Goal: Transaction & Acquisition: Purchase product/service

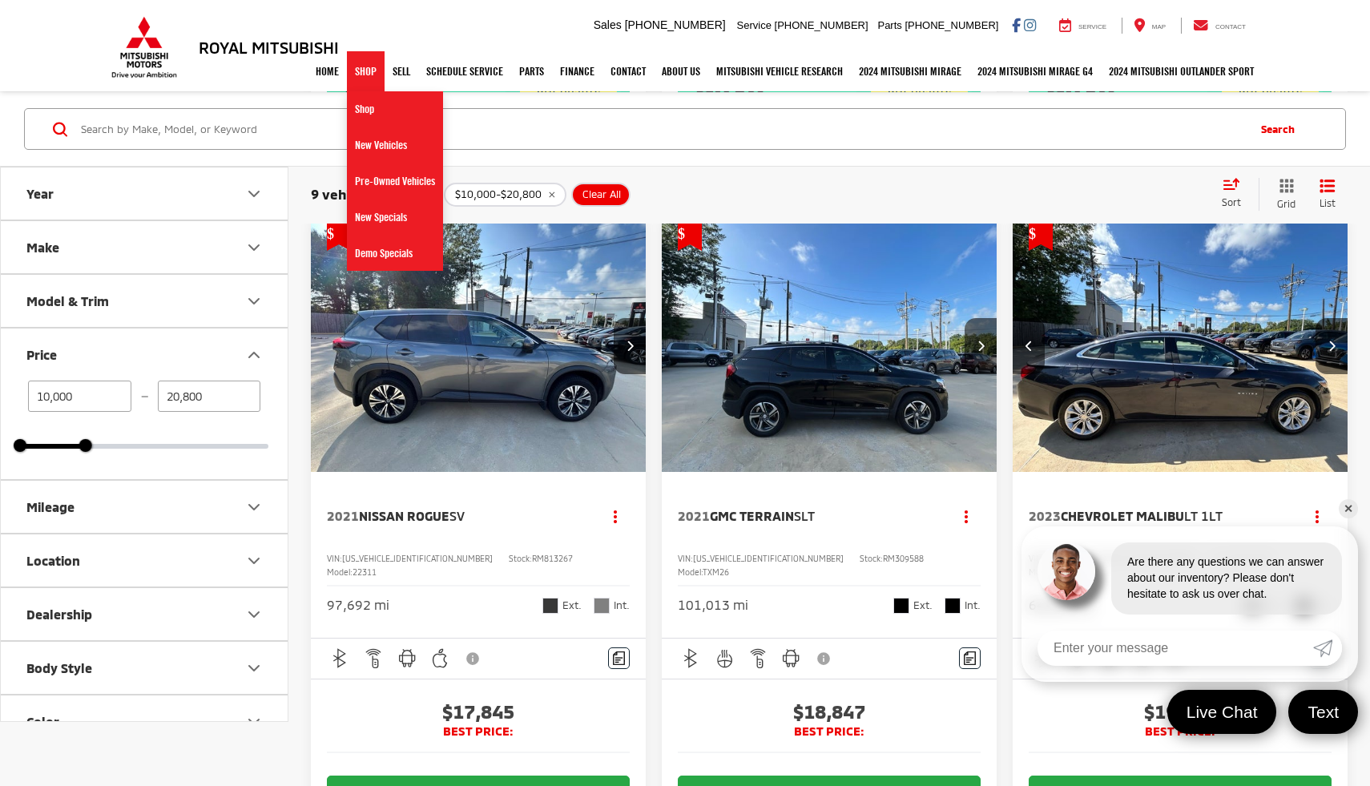
scroll to position [0, 1349]
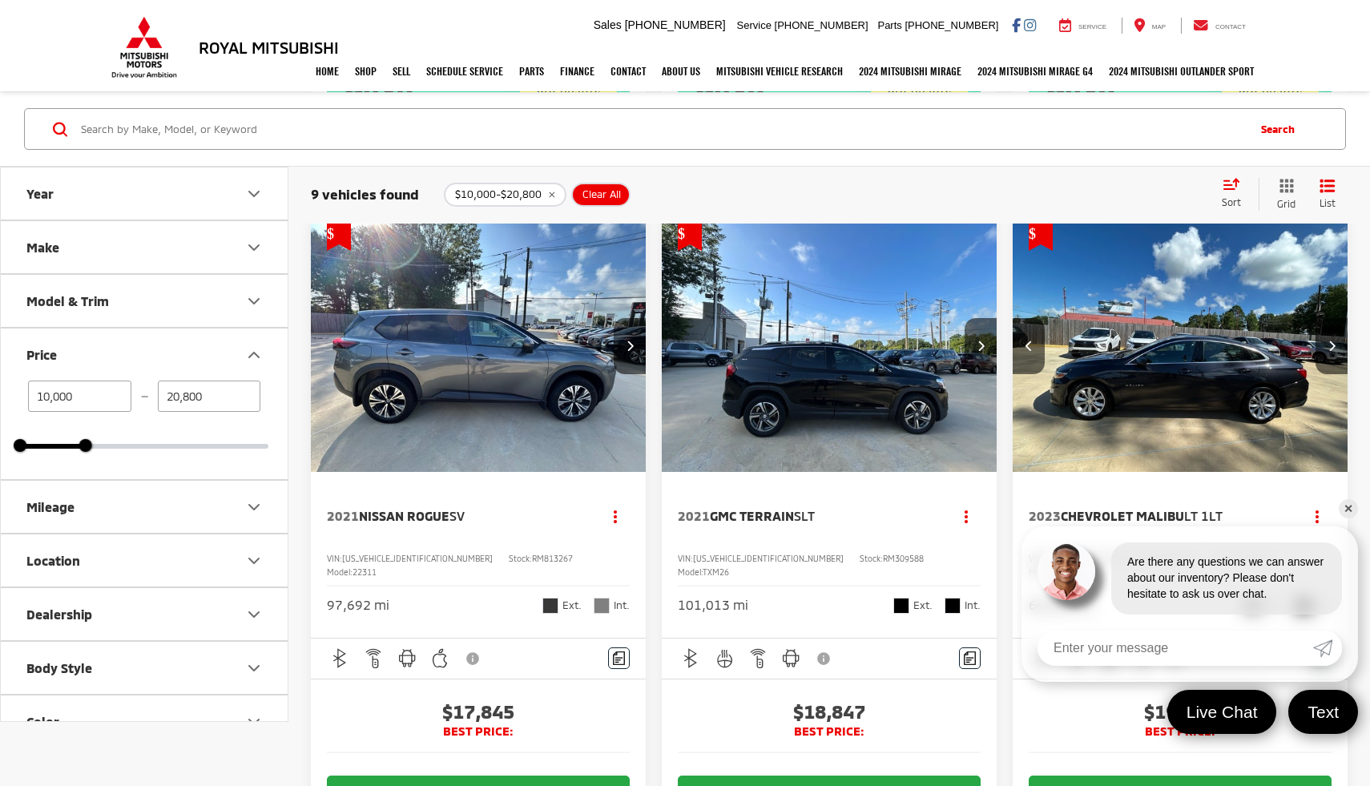
click at [362, 32] on div "Royal Mitsubishi 9255 Airline Hwy, Baton Rouge, LA 70815 Sales Mobile Sales 225…" at bounding box center [684, 25] width 1153 height 51
click at [619, 374] on button "Next image" at bounding box center [630, 346] width 32 height 56
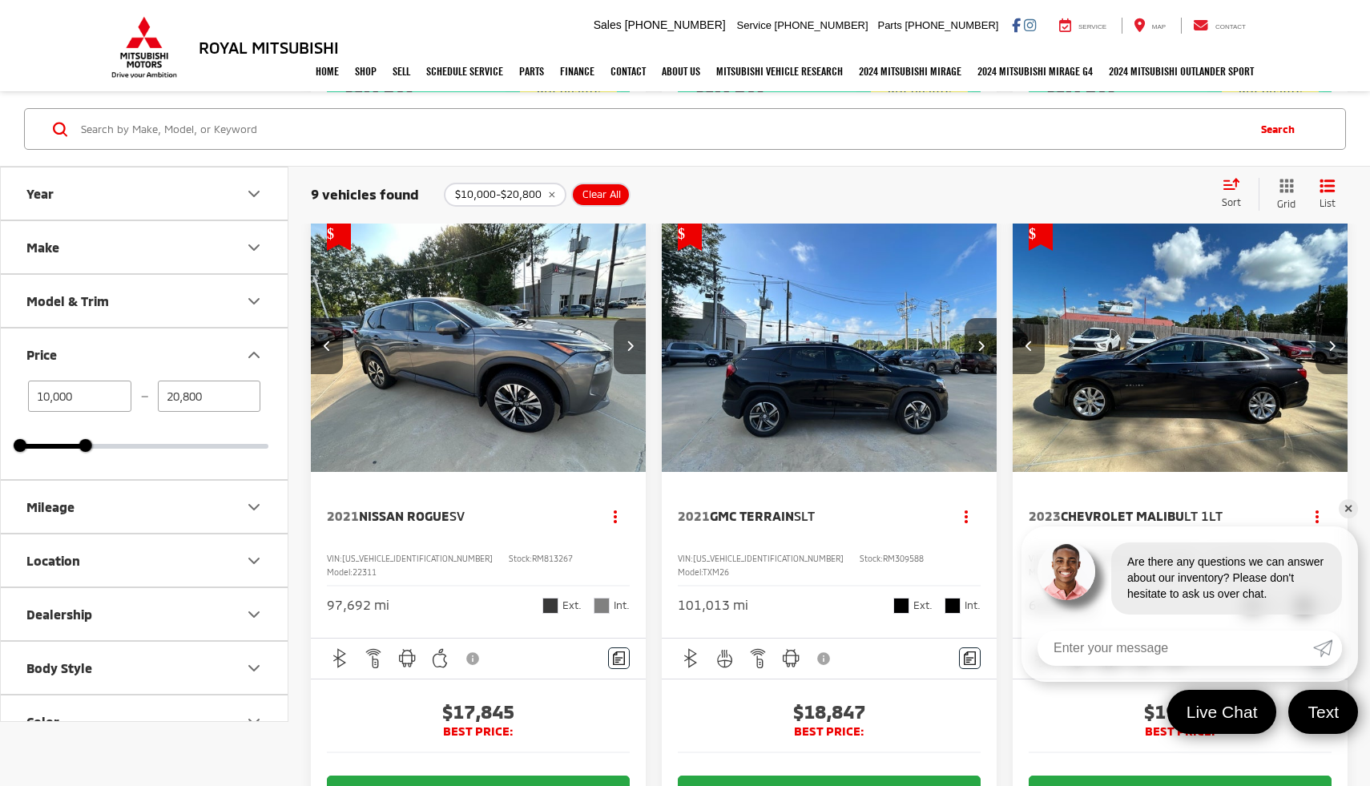
click at [616, 374] on button "Next image" at bounding box center [630, 346] width 32 height 56
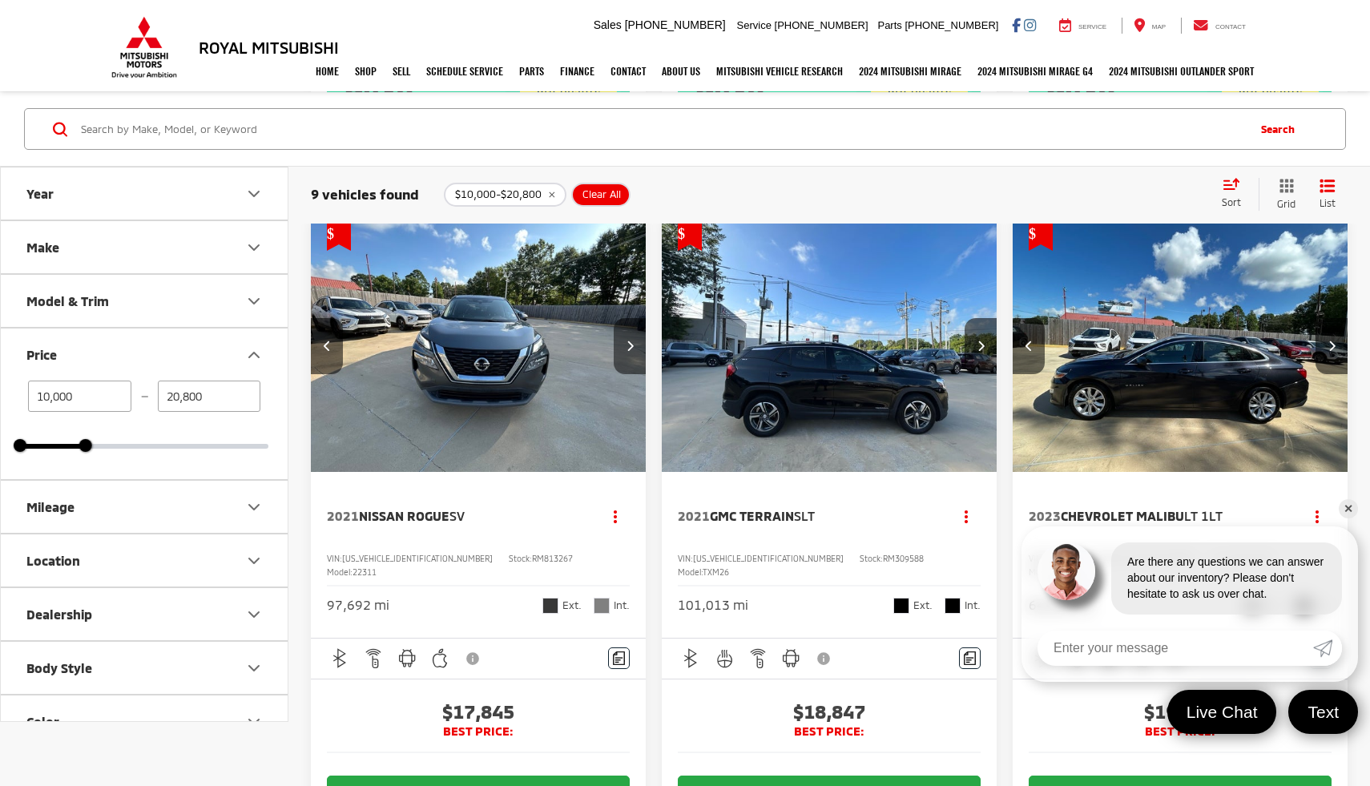
click at [615, 374] on button "Next image" at bounding box center [630, 346] width 32 height 56
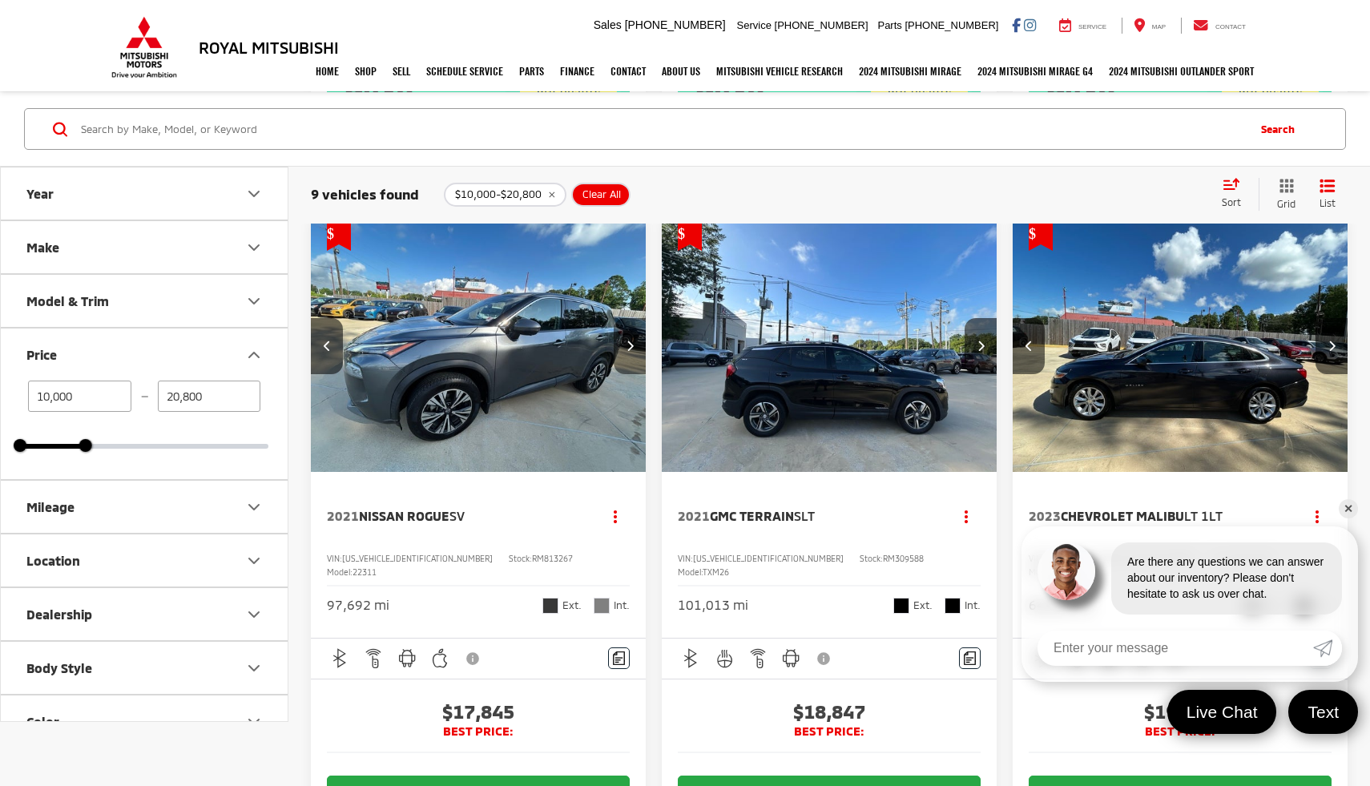
click at [615, 374] on button "Next image" at bounding box center [630, 346] width 32 height 56
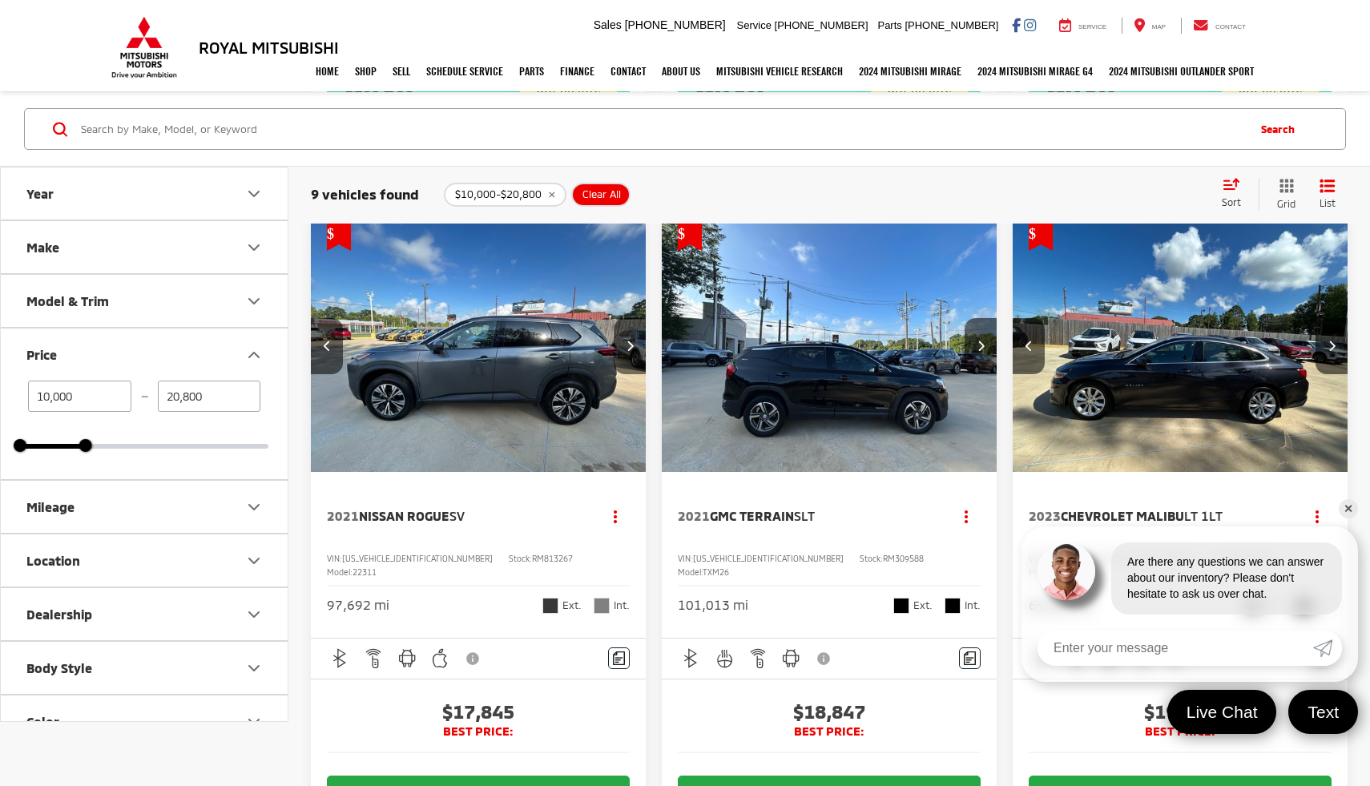
click at [615, 374] on button "Next image" at bounding box center [630, 346] width 32 height 56
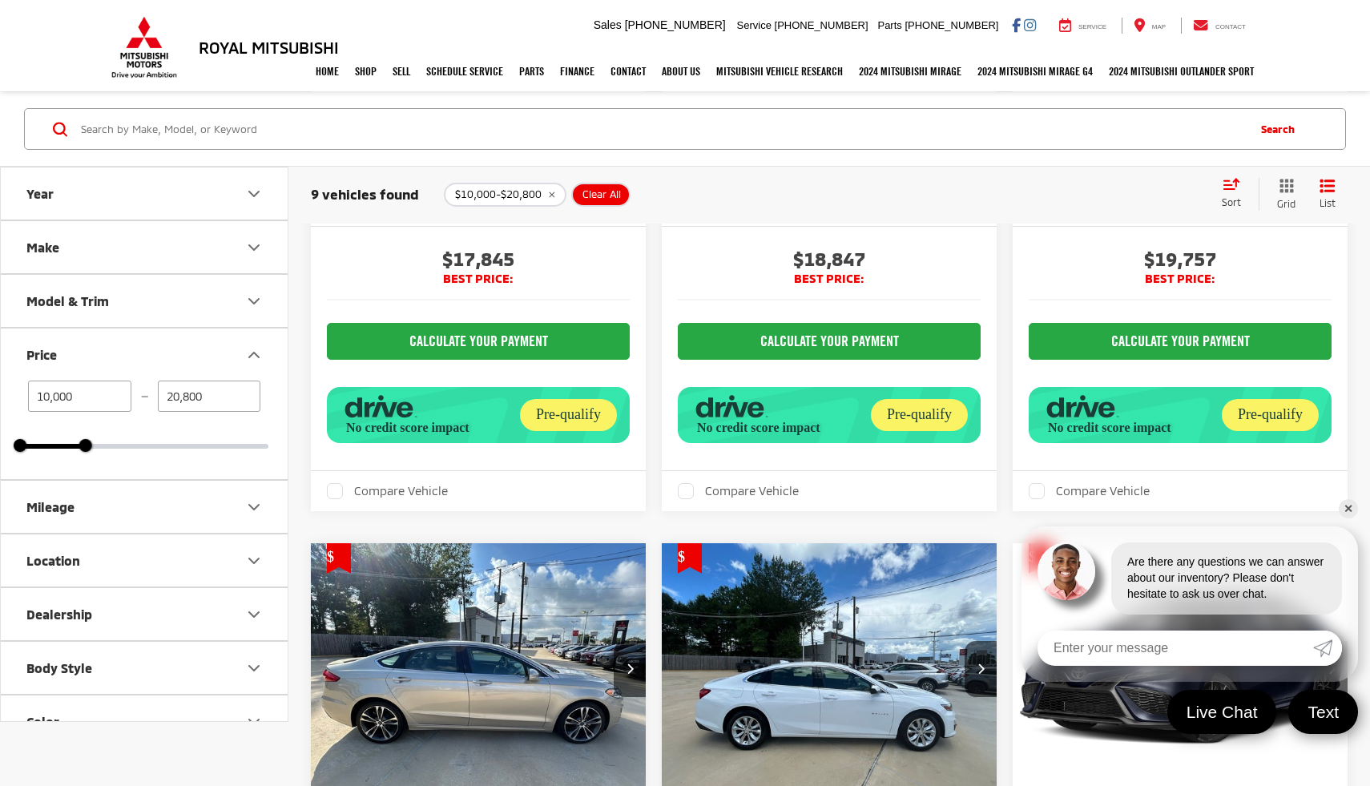
scroll to position [1319, 0]
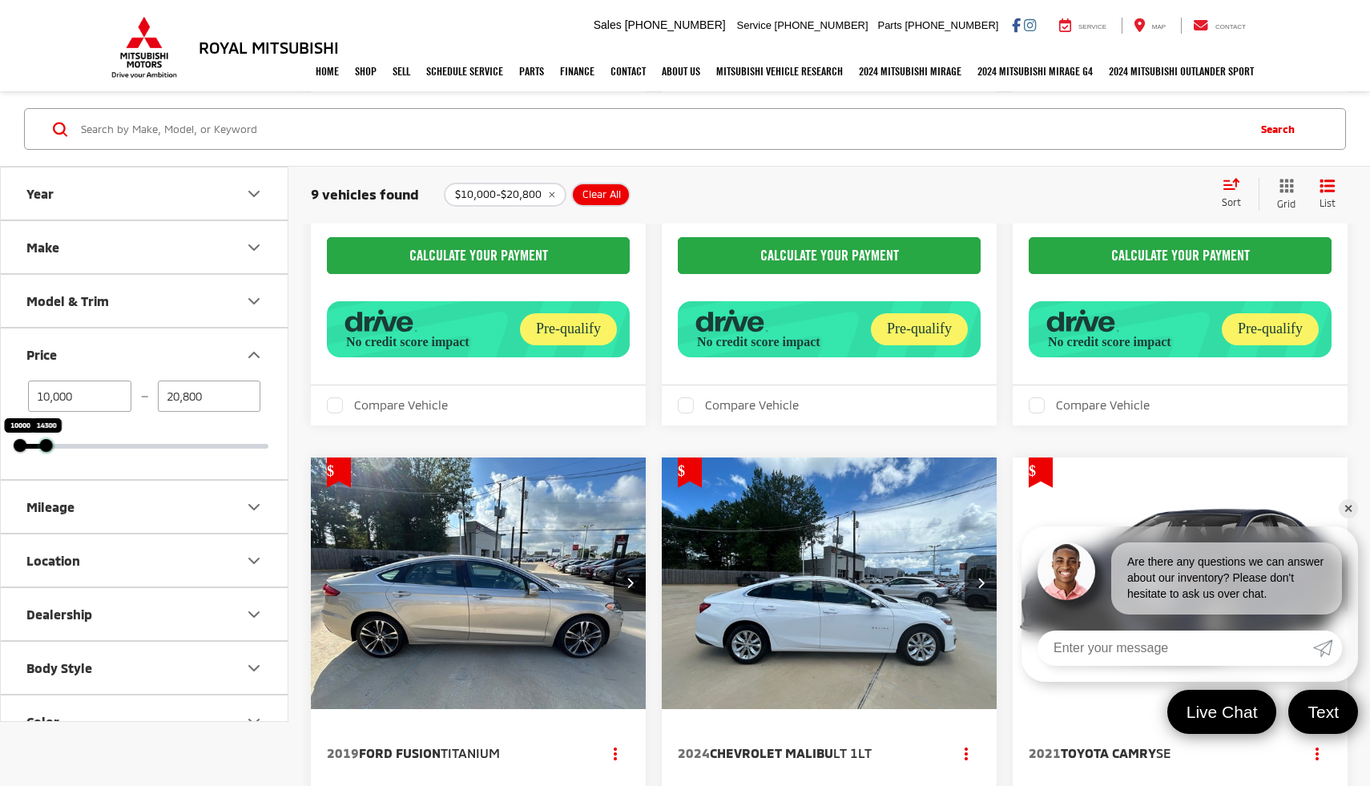
drag, startPoint x: 86, startPoint y: 445, endPoint x: 49, endPoint y: 441, distance: 37.1
click at [49, 441] on div at bounding box center [46, 445] width 13 height 13
type input "14,700"
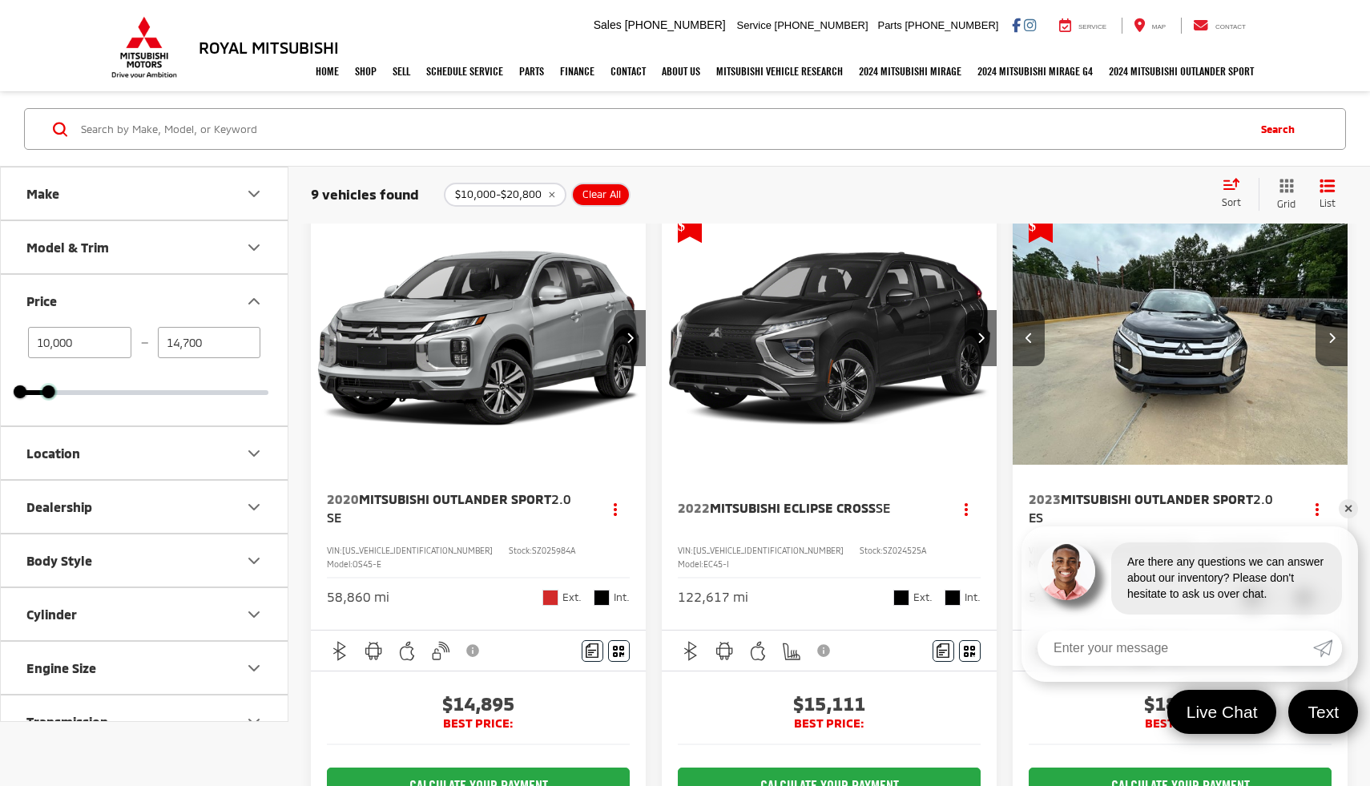
scroll to position [1, 0]
